Goal: Task Accomplishment & Management: Use online tool/utility

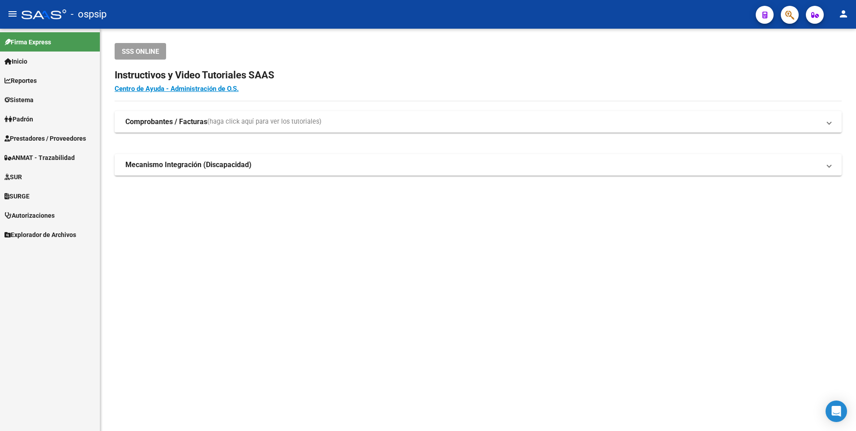
click at [37, 141] on span "Prestadores / Proveedores" at bounding box center [45, 138] width 82 height 10
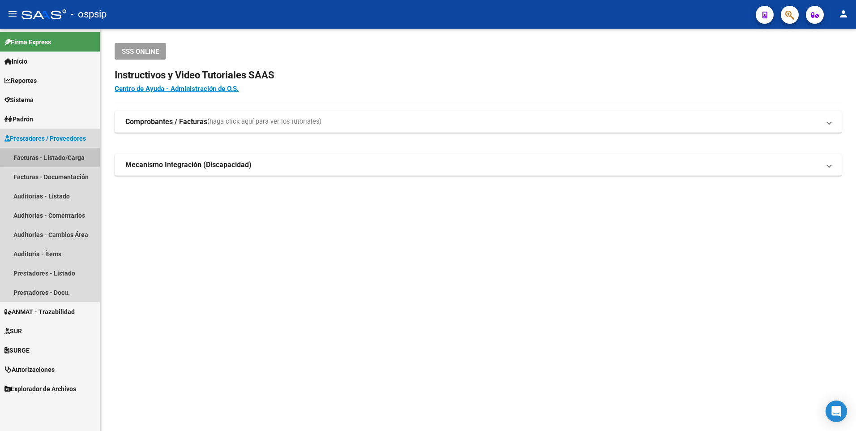
click at [53, 151] on link "Facturas - Listado/Carga" at bounding box center [50, 157] width 100 height 19
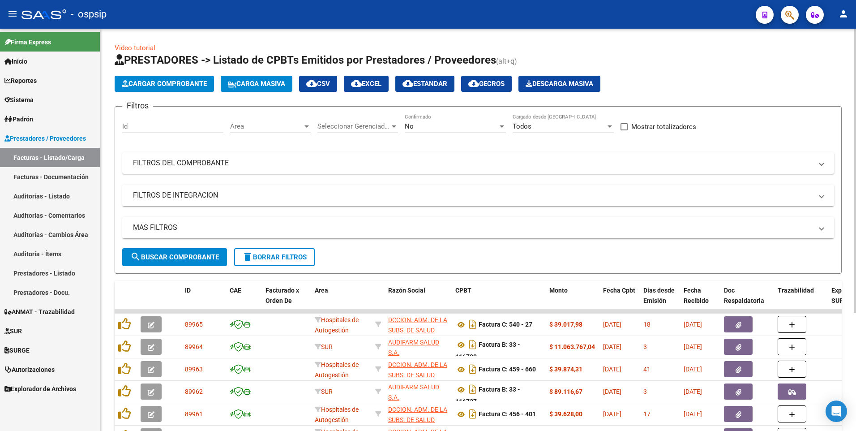
click at [439, 131] on div "No Confirmado" at bounding box center [455, 123] width 101 height 19
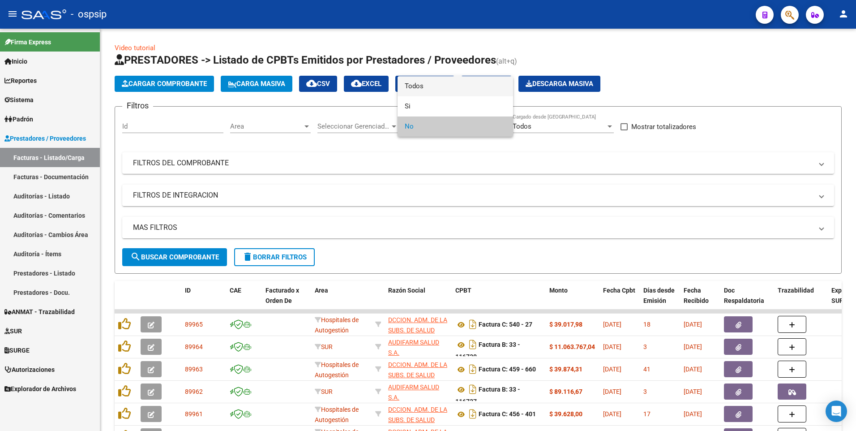
click at [436, 85] on span "Todos" at bounding box center [455, 86] width 101 height 20
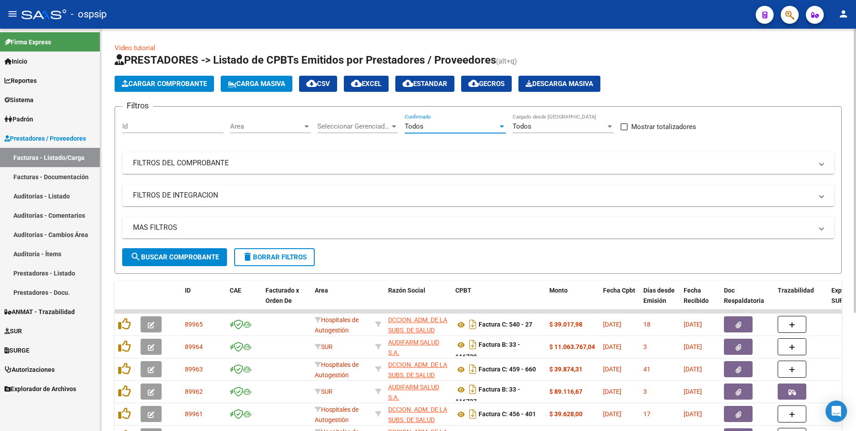
click at [203, 254] on span "search Buscar Comprobante" at bounding box center [174, 257] width 89 height 8
click at [567, 166] on mat-panel-title "FILTROS DEL COMPROBANTE" at bounding box center [473, 163] width 680 height 10
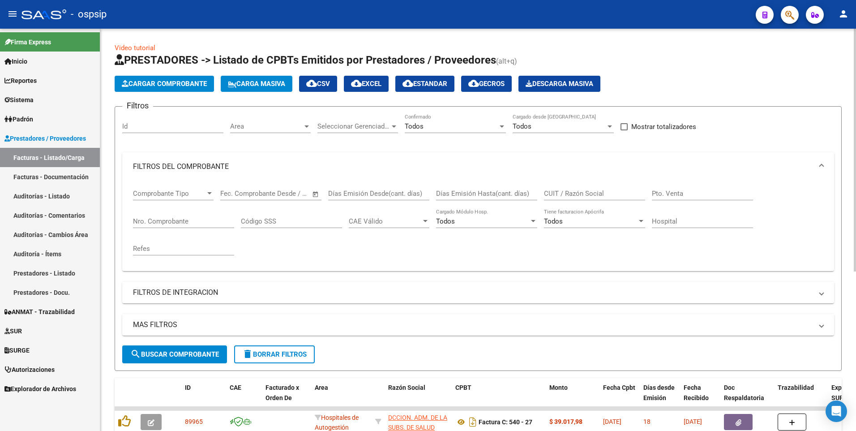
click at [628, 193] on input "CUIT / Razón Social" at bounding box center [594, 193] width 101 height 8
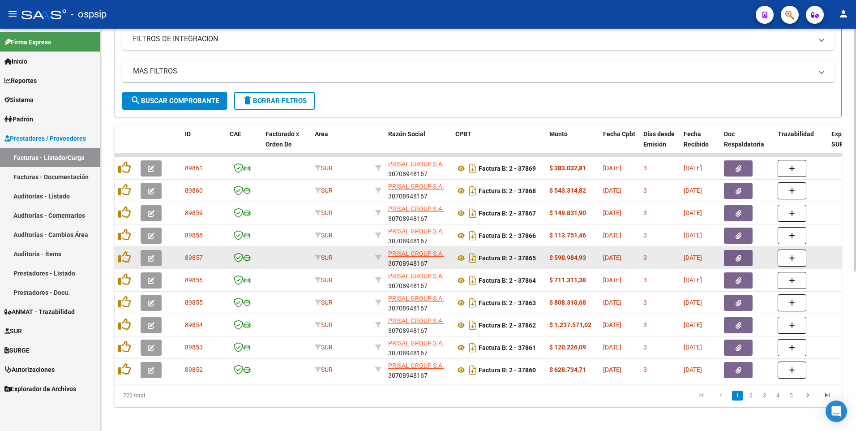
scroll to position [265, 0]
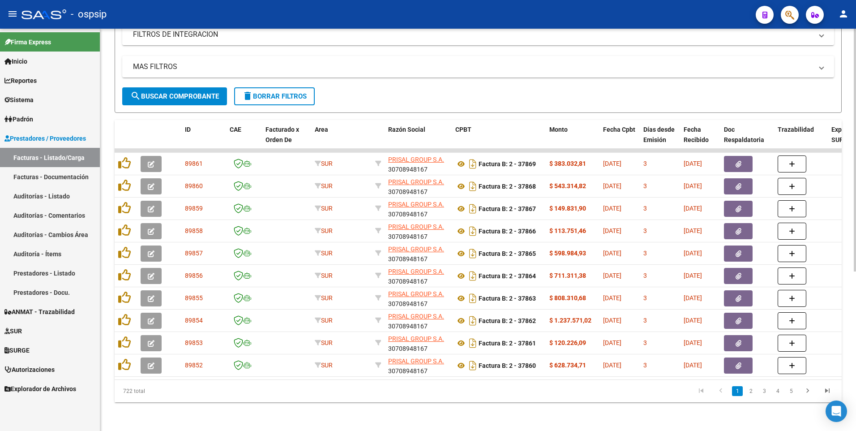
type input "30708948167"
click at [745, 394] on li "2" at bounding box center [750, 390] width 13 height 15
click at [750, 390] on link "2" at bounding box center [751, 391] width 11 height 10
click at [740, 390] on link "1" at bounding box center [737, 391] width 11 height 10
click at [287, 97] on button "delete Borrar Filtros" at bounding box center [274, 96] width 81 height 18
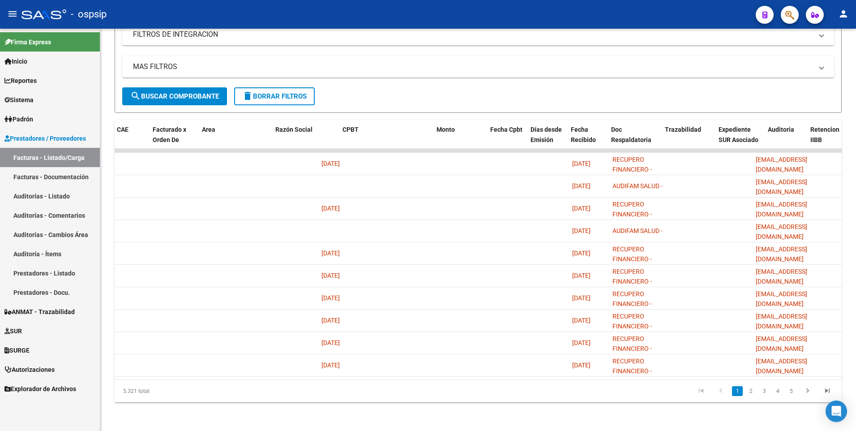
scroll to position [0, 0]
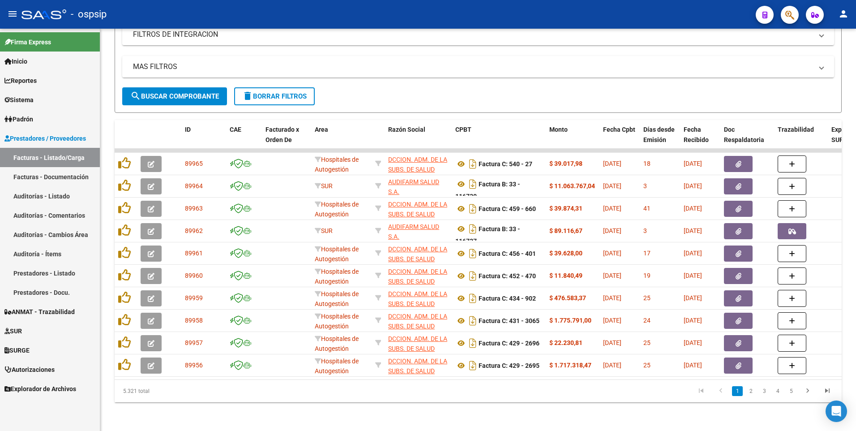
click at [17, 17] on mat-icon "menu" at bounding box center [12, 14] width 11 height 11
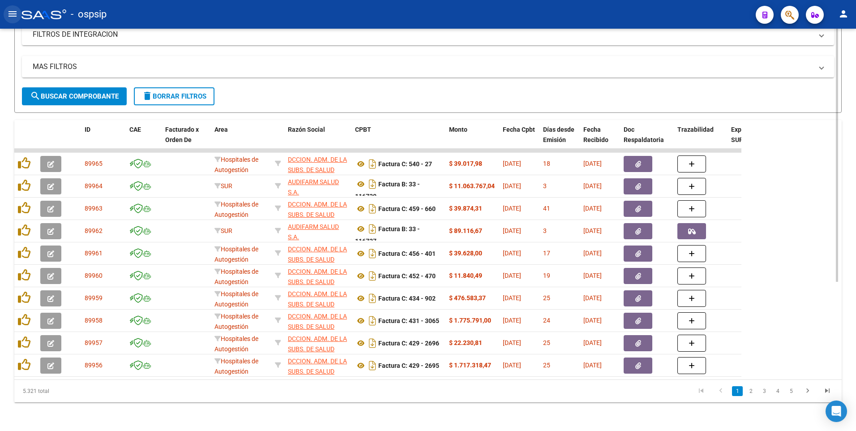
scroll to position [237, 0]
click at [15, 19] on mat-icon "menu" at bounding box center [12, 14] width 11 height 11
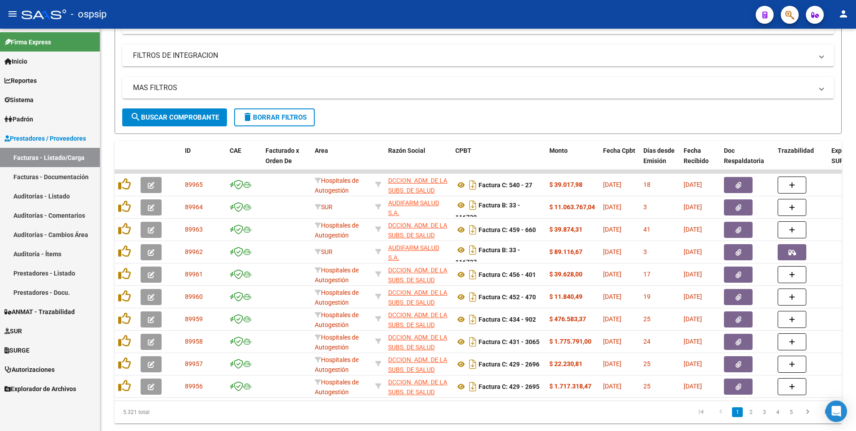
scroll to position [265, 0]
